Goal: Task Accomplishment & Management: Complete application form

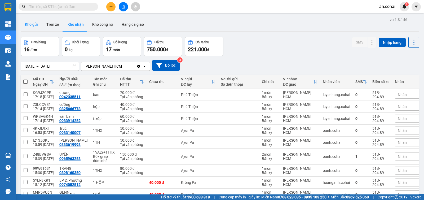
click at [37, 26] on button "Kho gửi" at bounding box center [31, 24] width 21 height 13
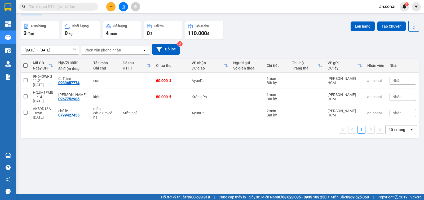
scroll to position [24, 0]
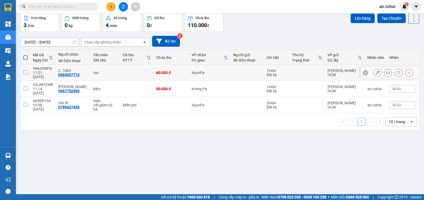
click at [376, 71] on icon at bounding box center [378, 73] width 4 height 4
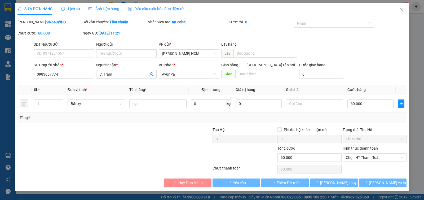
type input "0983657774"
type input "C. Trâm"
type input "0"
type input "60.000"
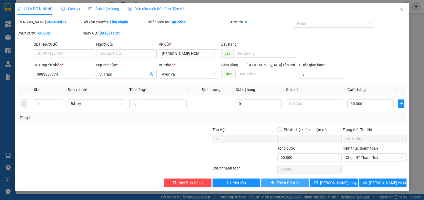
click at [303, 178] on button "Thêm ĐH mới" at bounding box center [285, 182] width 48 height 8
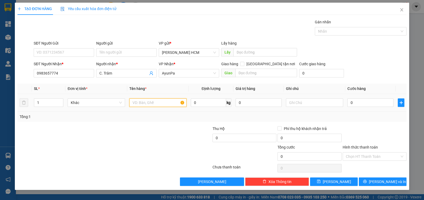
click at [155, 102] on input "text" at bounding box center [157, 102] width 57 height 8
type input "CỤC"
click at [362, 101] on input "0" at bounding box center [370, 102] width 46 height 8
type input "005"
type input "5"
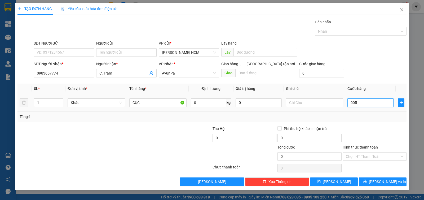
type input "5"
type input "00"
type input "0"
type input "006"
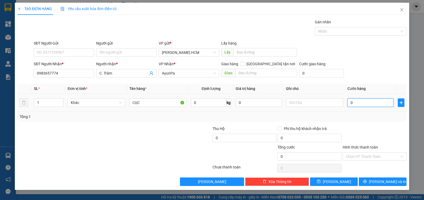
type input "6"
type input "0.060"
type input "60"
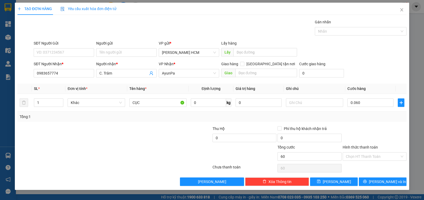
click at [369, 124] on div "Transit Pickup Surcharge Ids Transit Deliver Surcharge Ids Transit Deliver Surc…" at bounding box center [211, 102] width 389 height 167
type input "60.000"
click at [360, 179] on button "[PERSON_NAME] và In" at bounding box center [383, 181] width 48 height 8
